Goal: Transaction & Acquisition: Obtain resource

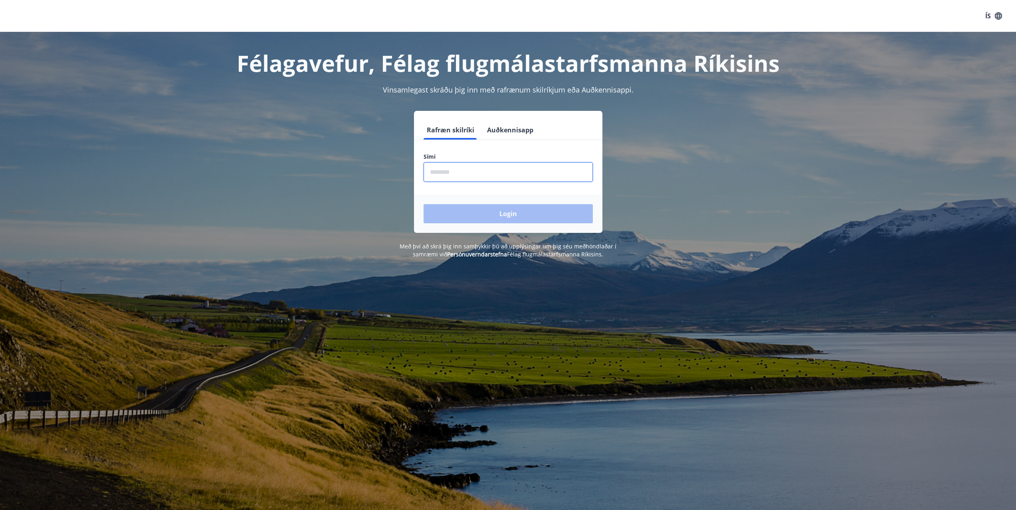
click at [504, 171] on input "phone" at bounding box center [507, 172] width 169 height 20
type input "********"
click at [504, 216] on button "Login" at bounding box center [507, 213] width 169 height 19
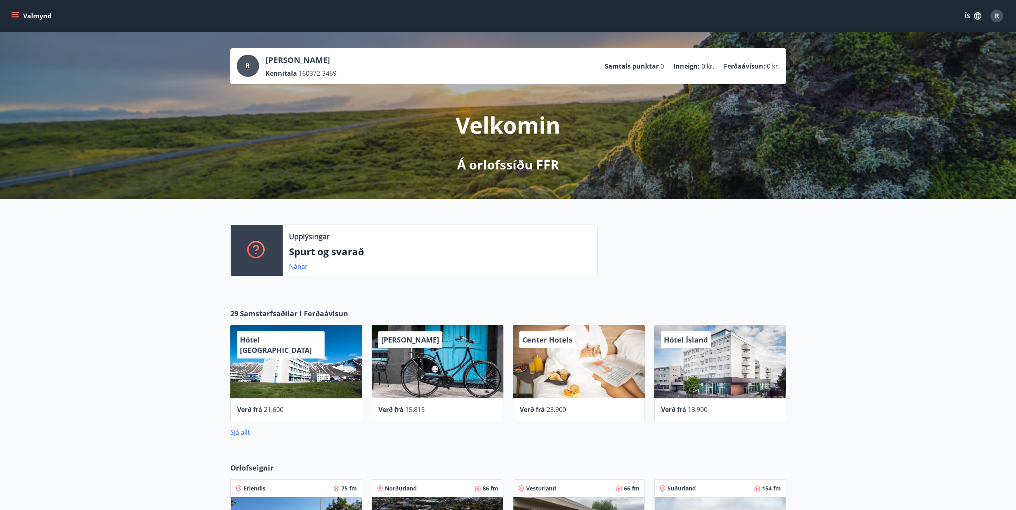
click at [14, 14] on icon "menu" at bounding box center [15, 14] width 7 height 1
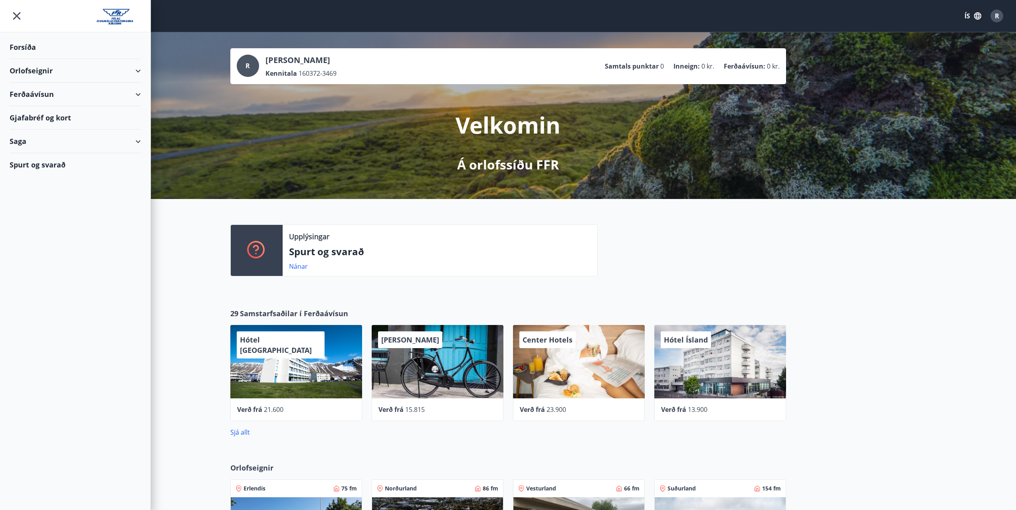
click at [136, 93] on div "Ferðaávísun" at bounding box center [75, 95] width 131 height 24
click at [40, 114] on div "Framboð" at bounding box center [75, 114] width 119 height 17
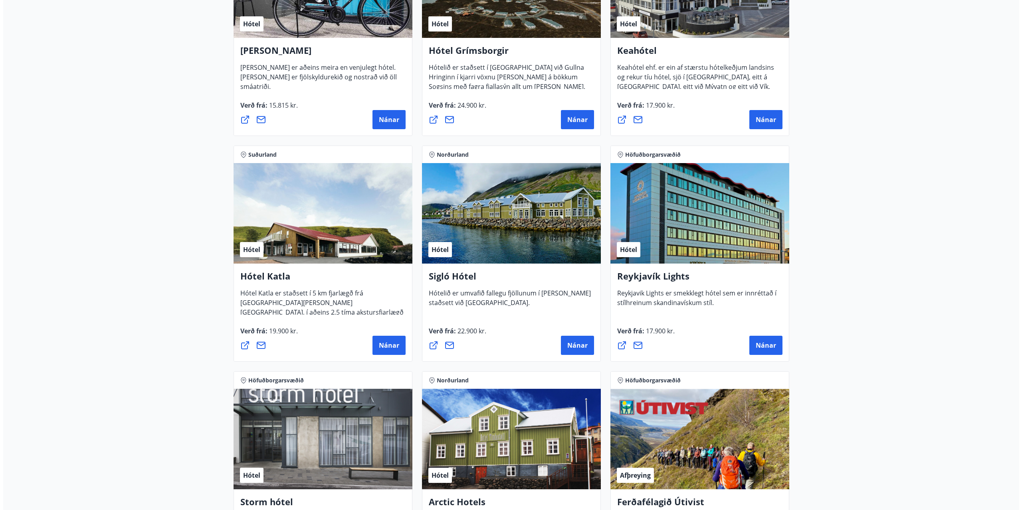
scroll to position [479, 0]
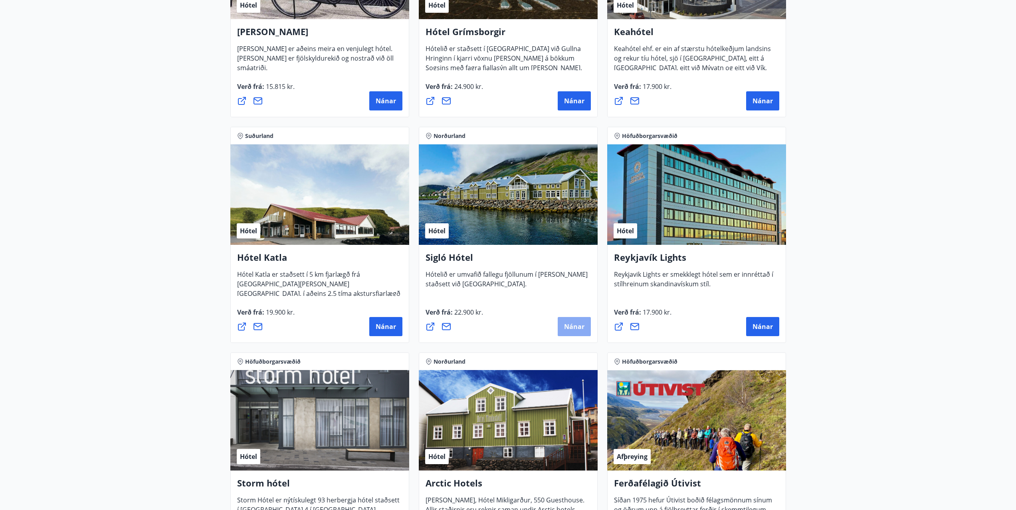
click at [570, 326] on span "Nánar" at bounding box center [574, 326] width 20 height 9
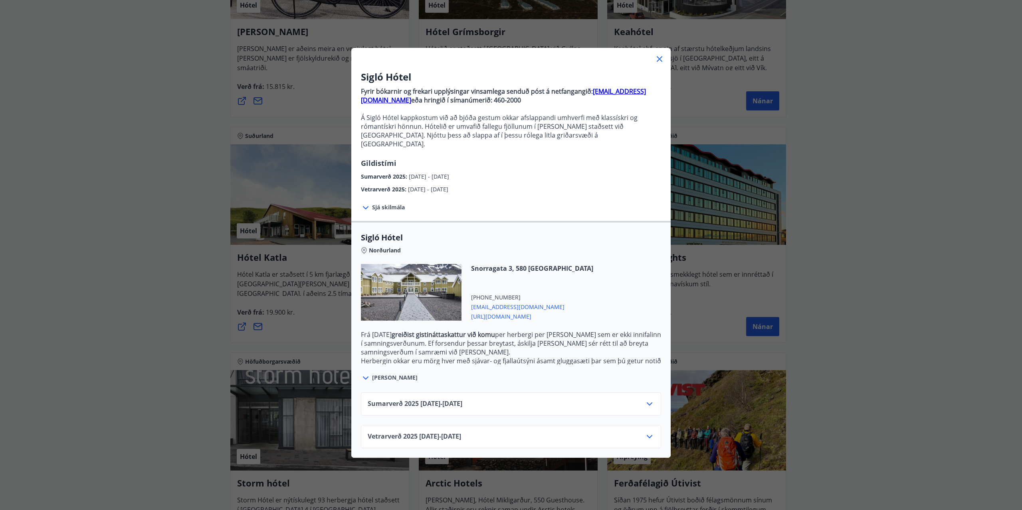
click at [647, 403] on icon at bounding box center [649, 404] width 6 height 3
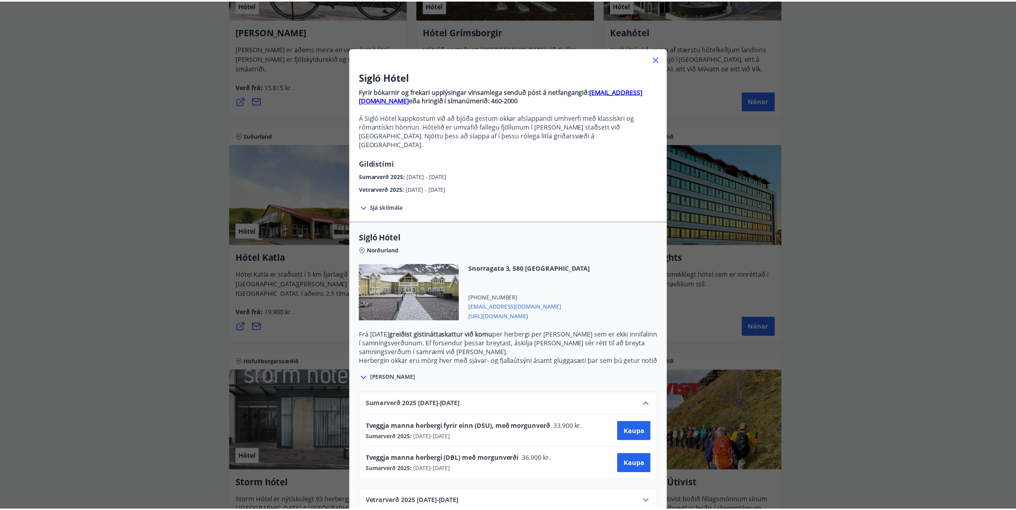
scroll to position [10, 0]
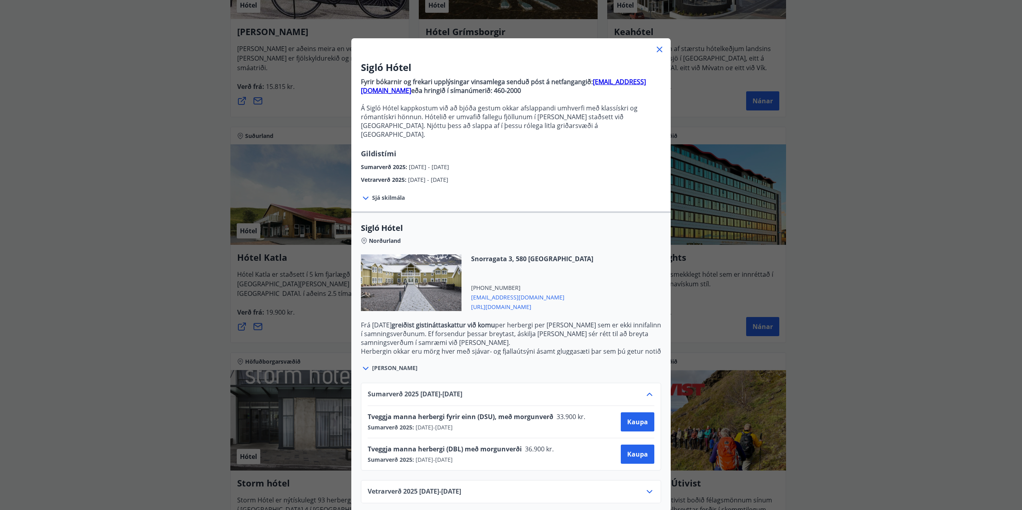
click at [646, 487] on icon at bounding box center [649, 492] width 10 height 10
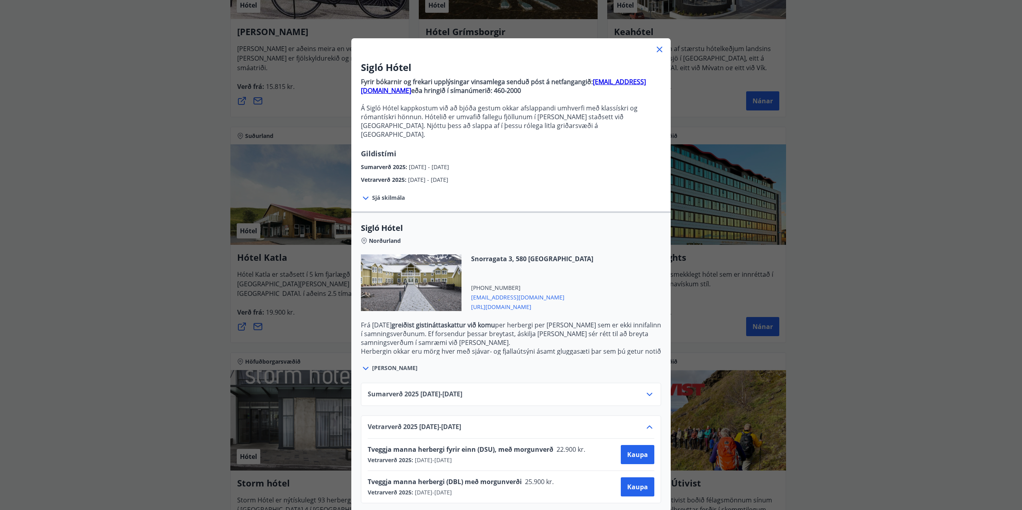
click at [646, 390] on icon at bounding box center [649, 395] width 10 height 10
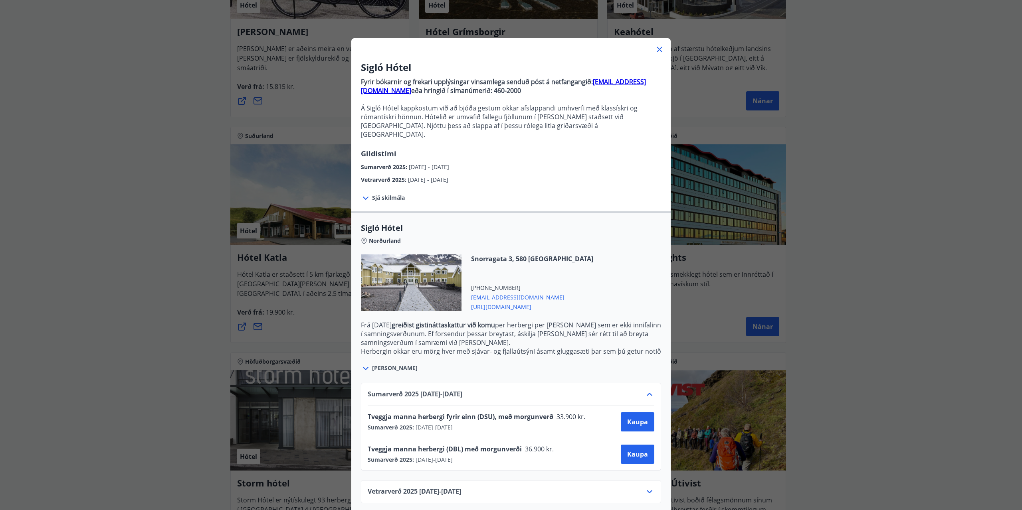
click at [655, 49] on icon at bounding box center [659, 50] width 10 height 10
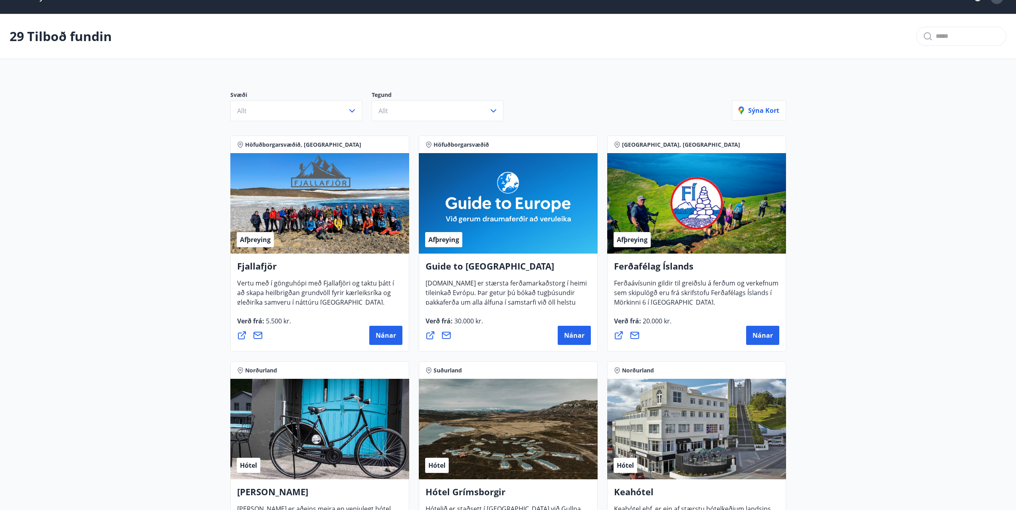
scroll to position [0, 0]
